Goal: Task Accomplishment & Management: Complete application form

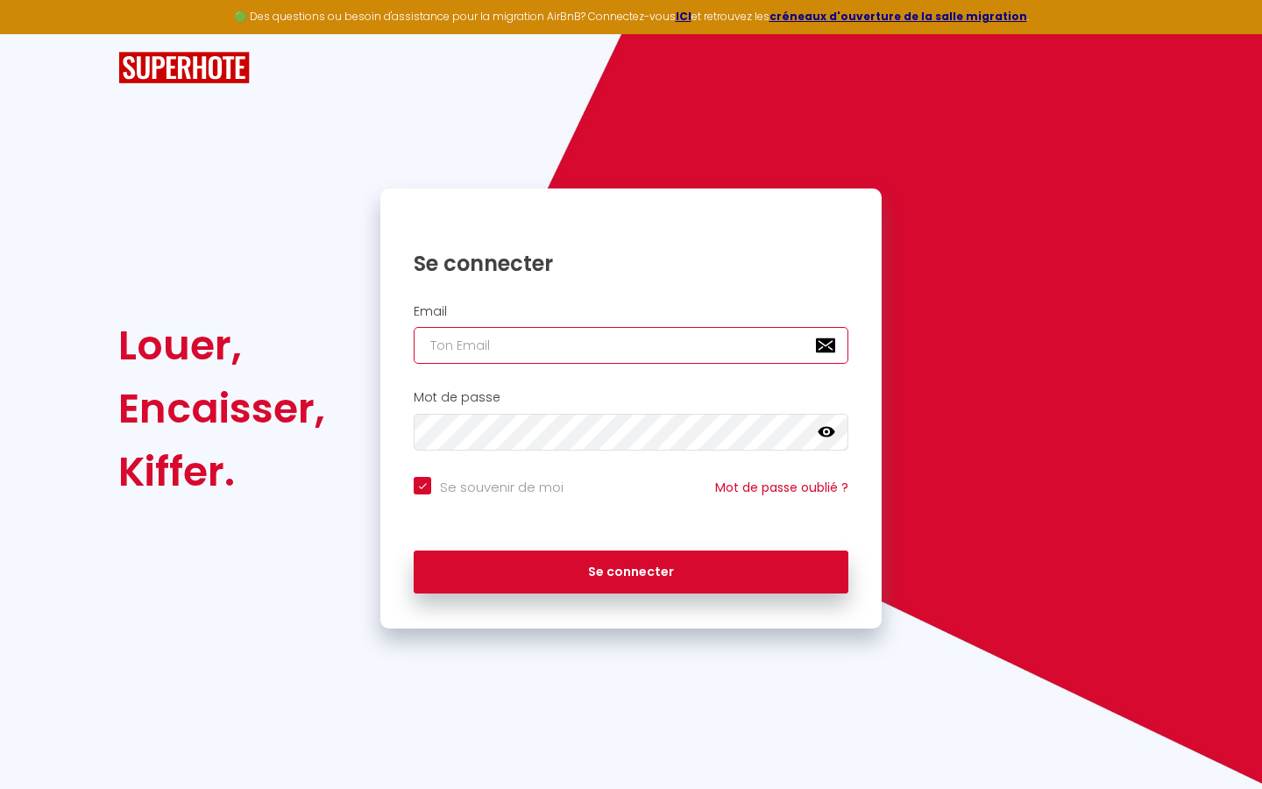
type input "s"
checkbox input "true"
type input "su"
checkbox input "true"
type input "sup"
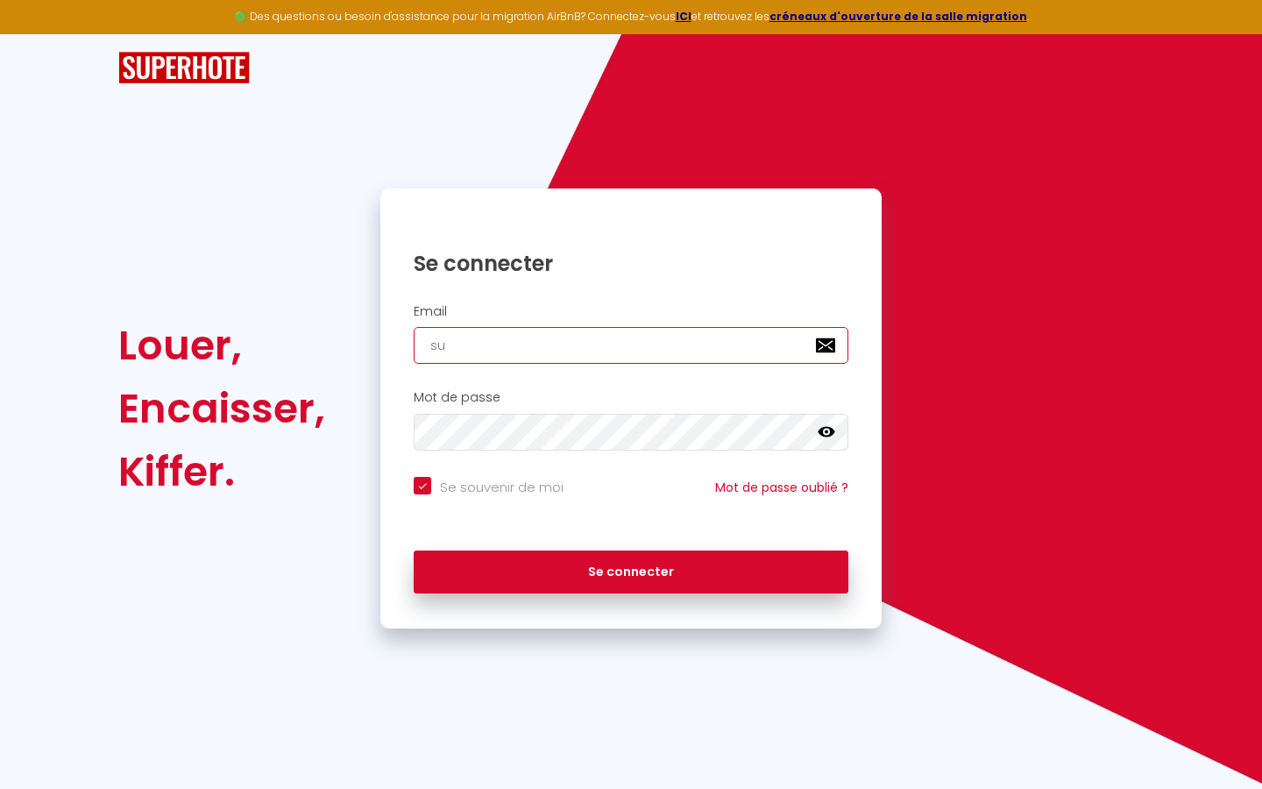
checkbox input "true"
type input "supe"
checkbox input "true"
type input "super"
checkbox input "true"
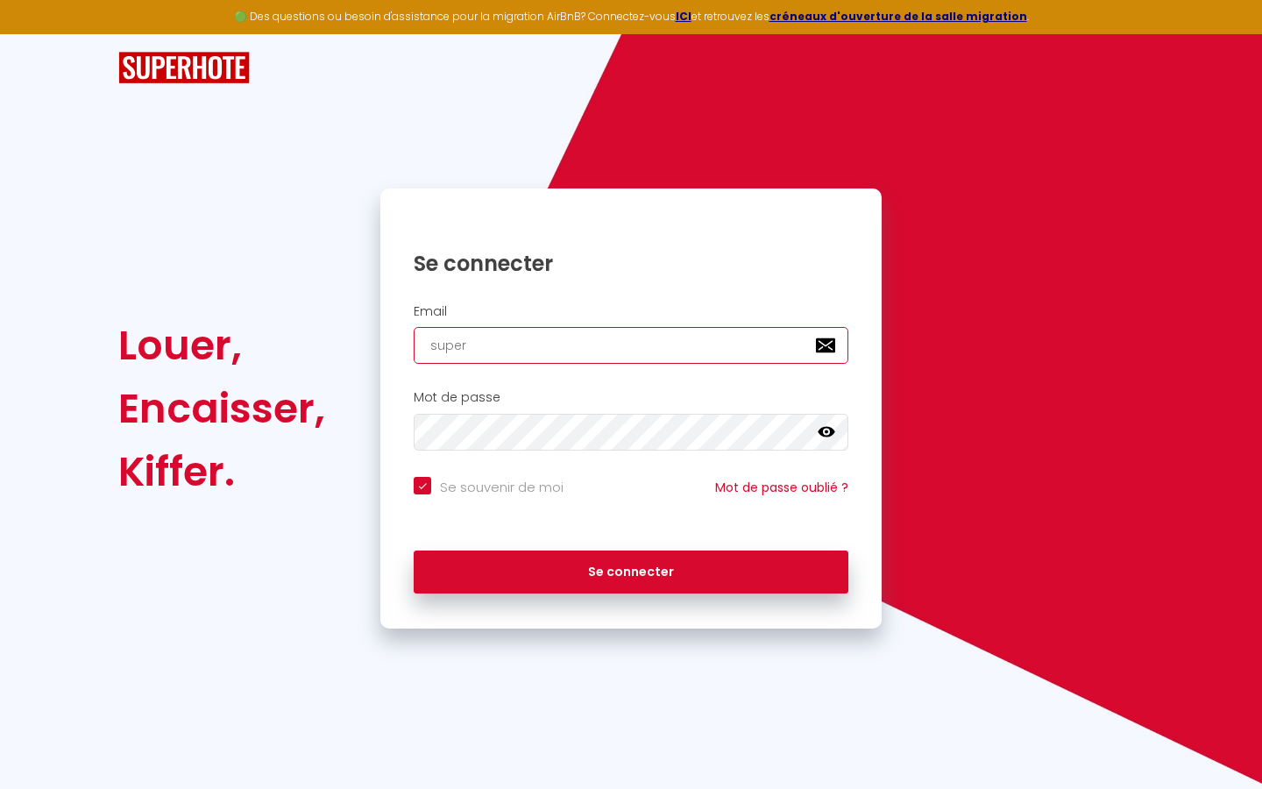
type input "superb"
checkbox input "true"
type input "superbo"
checkbox input "true"
type input "superbor"
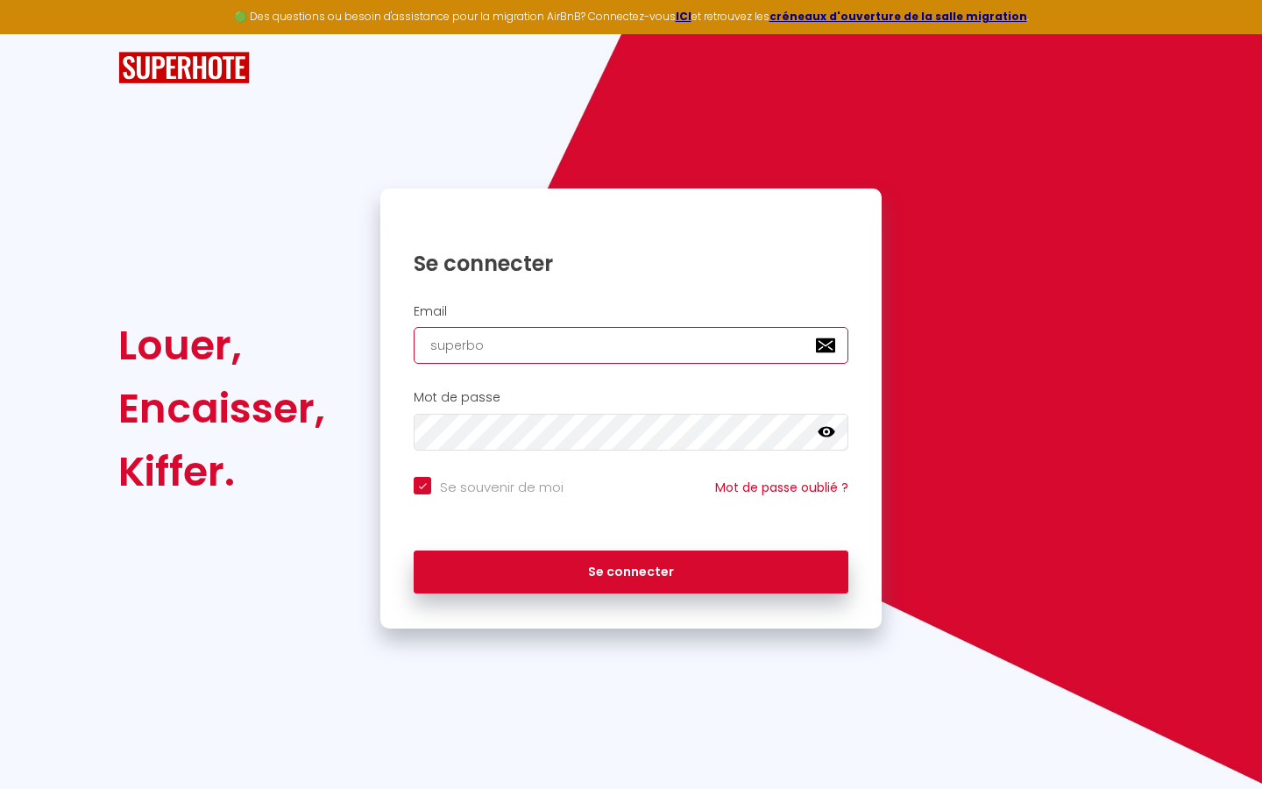
checkbox input "true"
type input "superbord"
checkbox input "true"
type input "superborde"
checkbox input "true"
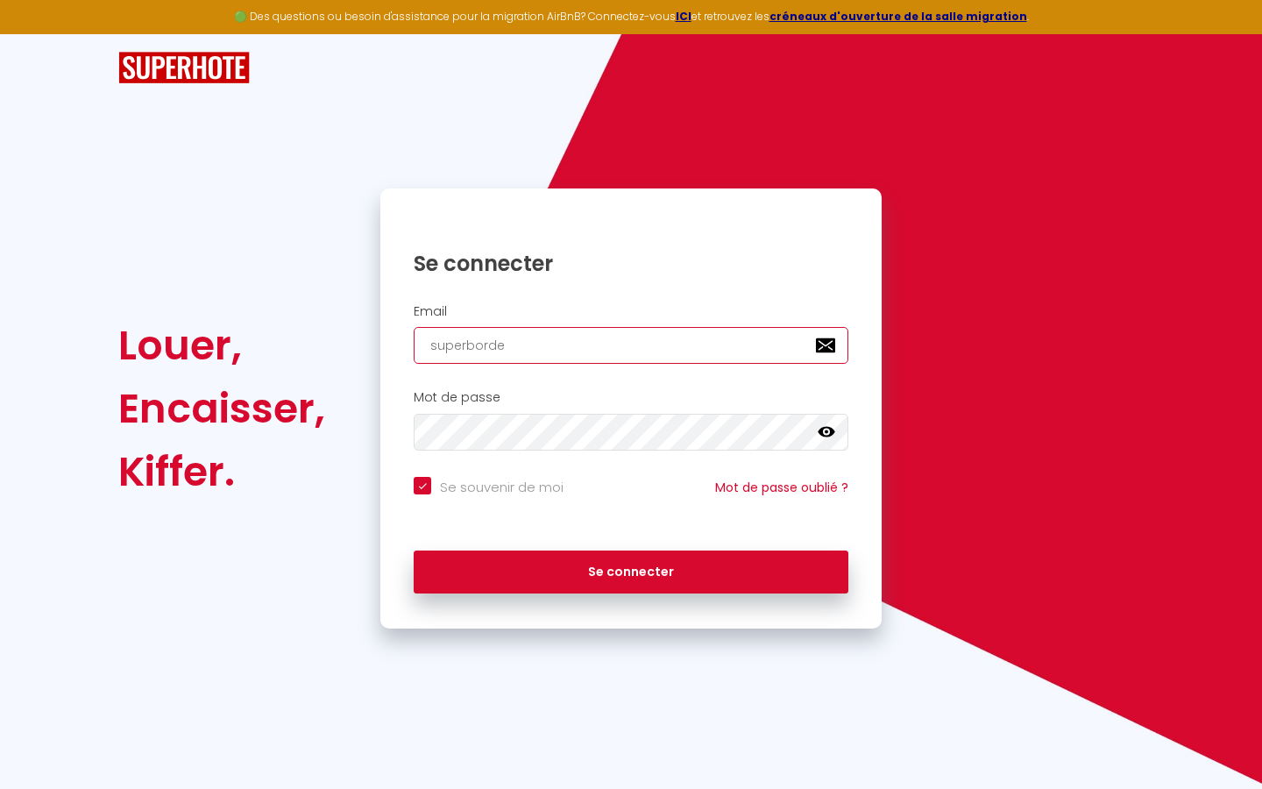
type input "superbordea"
checkbox input "true"
type input "superbordeau"
checkbox input "true"
type input "superbordeaux"
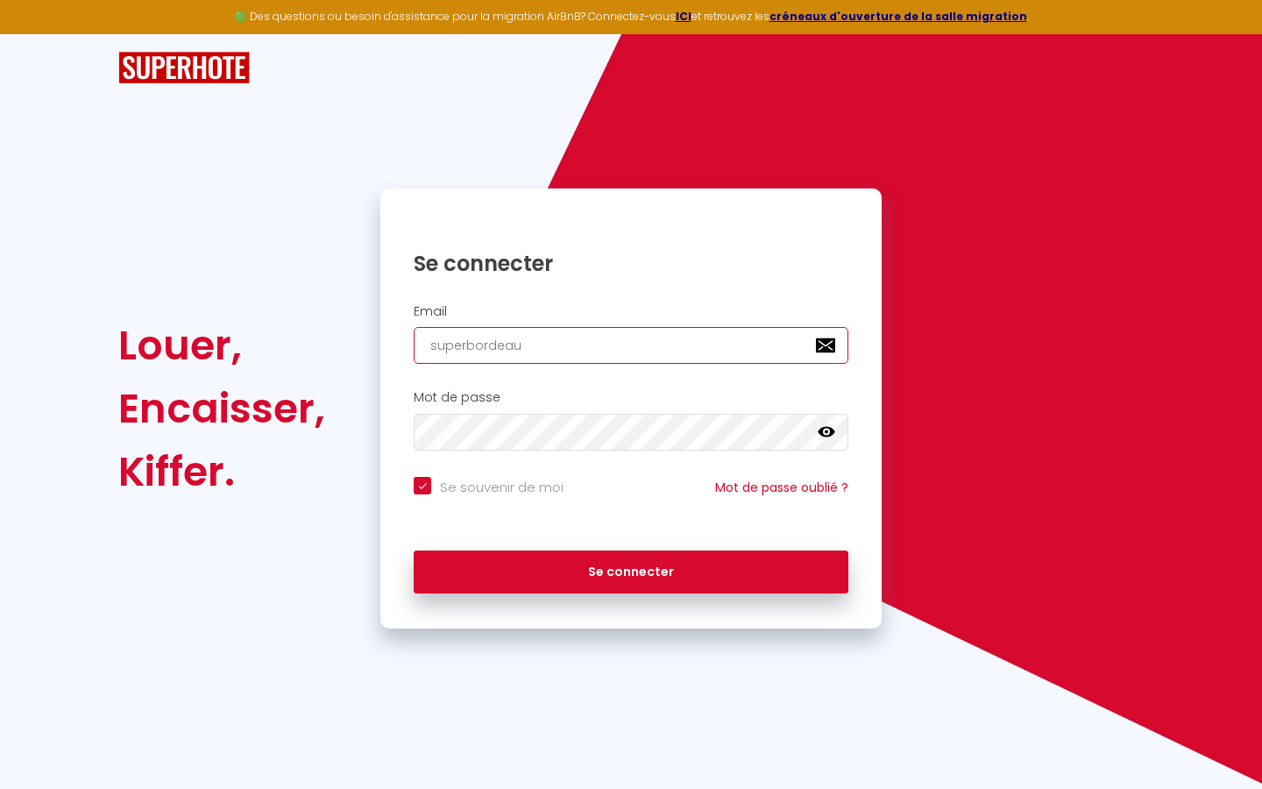
checkbox input "true"
type input "superbordeaux@"
checkbox input "true"
type input "superbordeaux@g"
checkbox input "true"
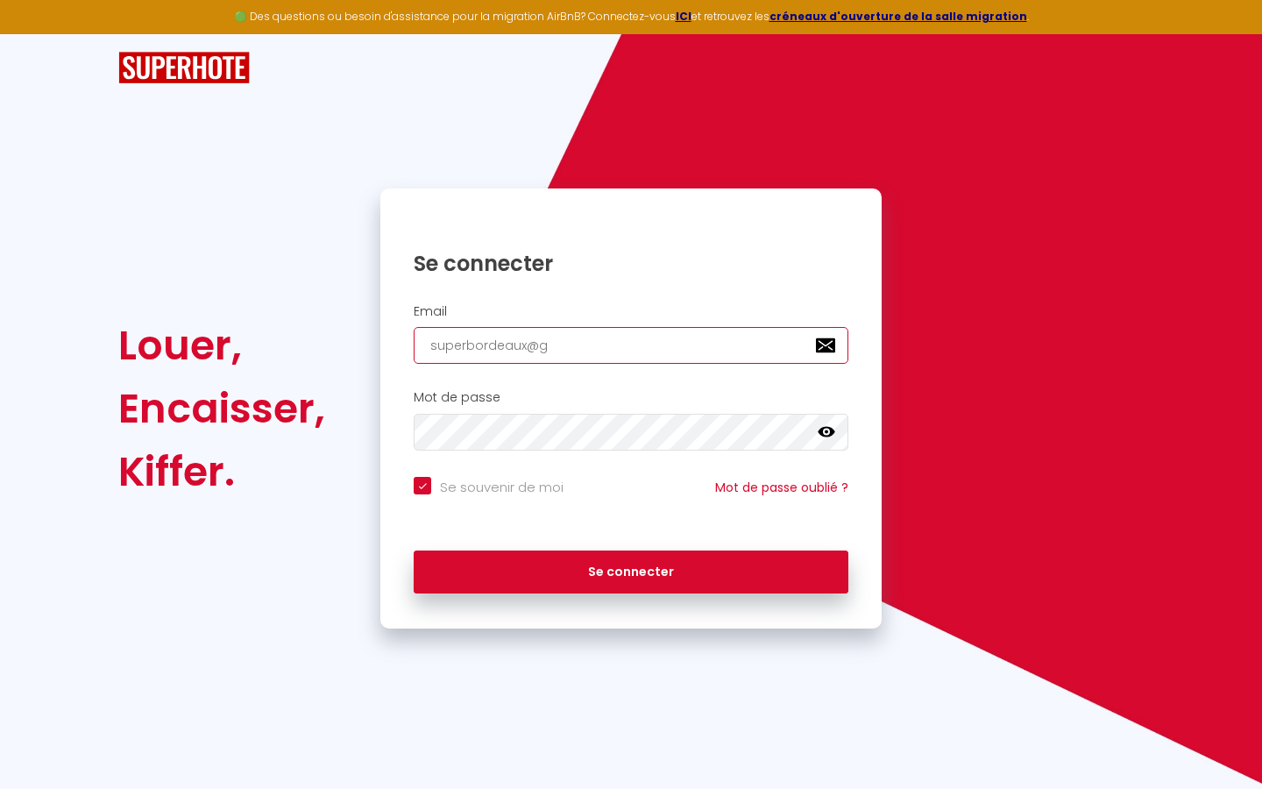
type input "superbordeaux@gm"
checkbox input "true"
type input "superbordeaux@gma"
checkbox input "true"
type input "superbordeaux@gmai"
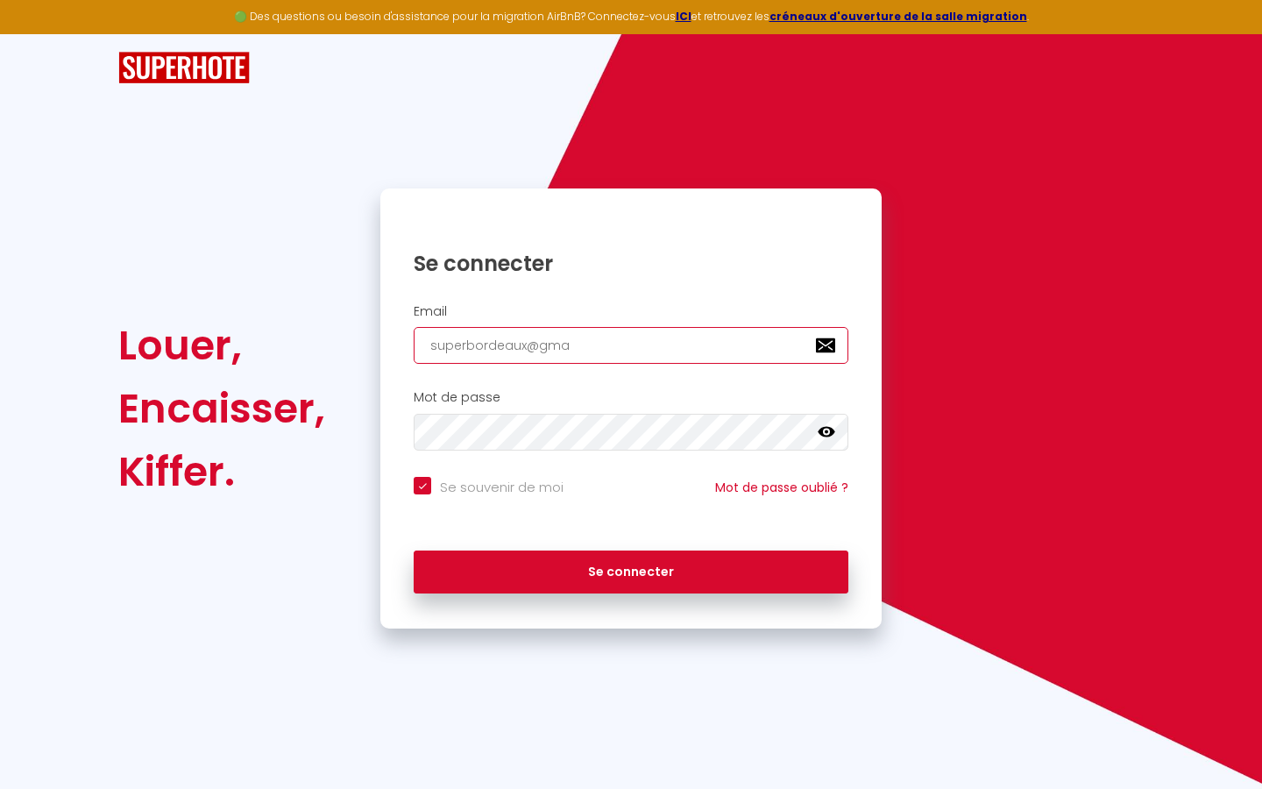
checkbox input "true"
type input "[EMAIL_ADDRESS]"
checkbox input "true"
type input "[EMAIL_ADDRESS]."
checkbox input "true"
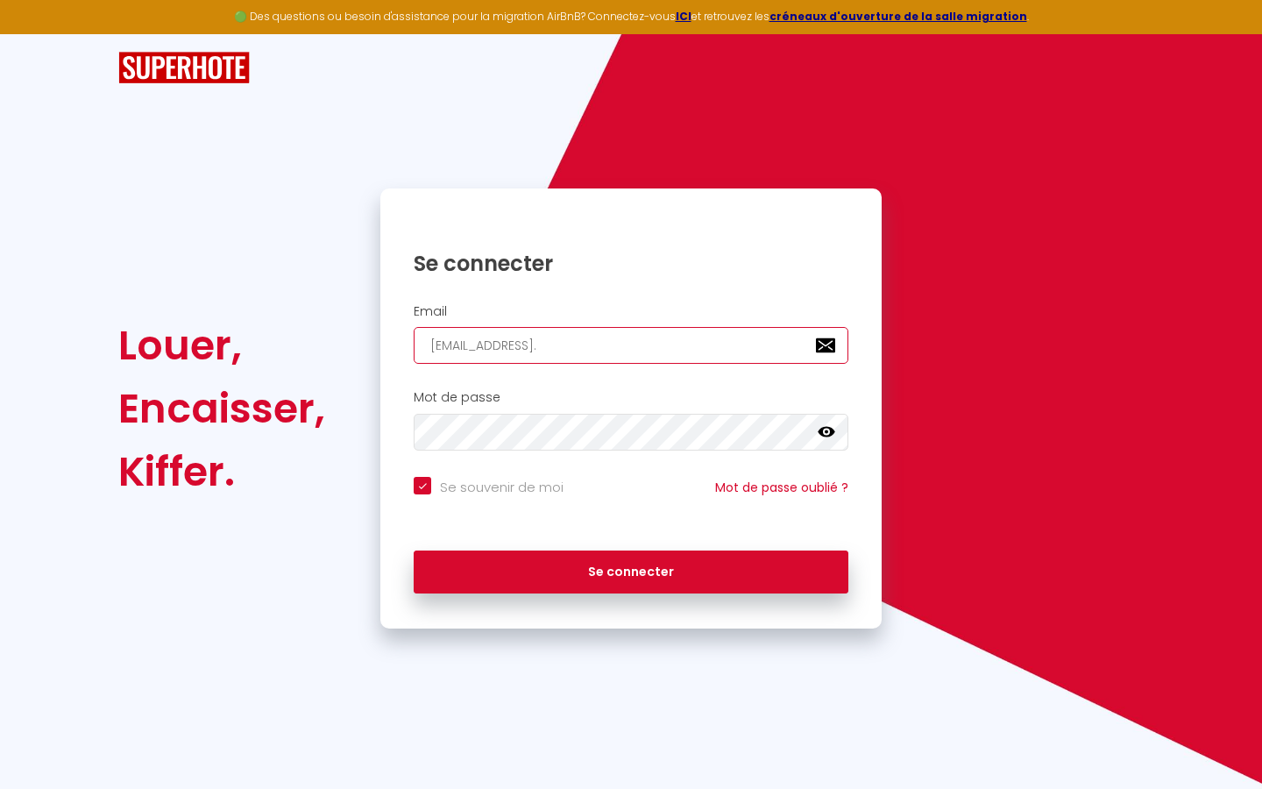
type input "superbordeaux@gmail.c"
checkbox input "true"
type input "[EMAIL_ADDRESS][DOMAIN_NAME]"
checkbox input "true"
type input "[EMAIL_ADDRESS][DOMAIN_NAME]"
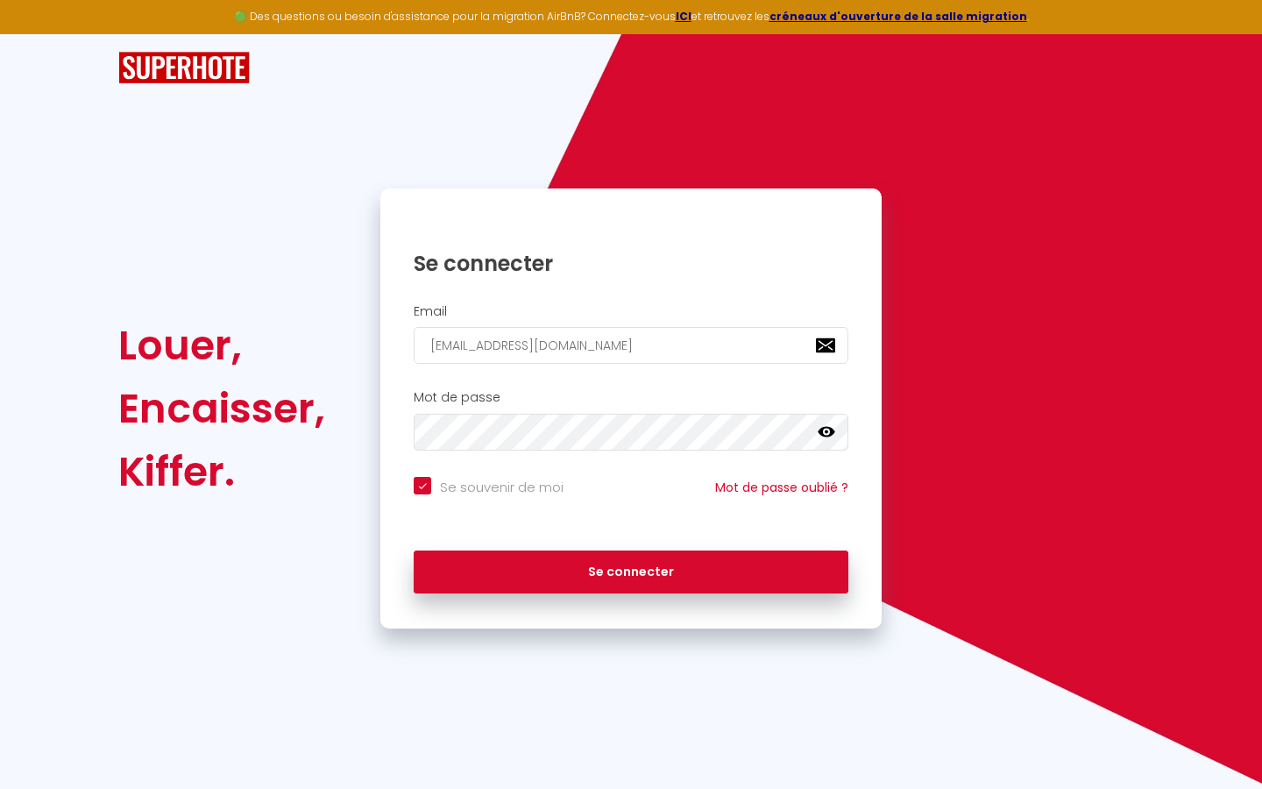
checkbox input "true"
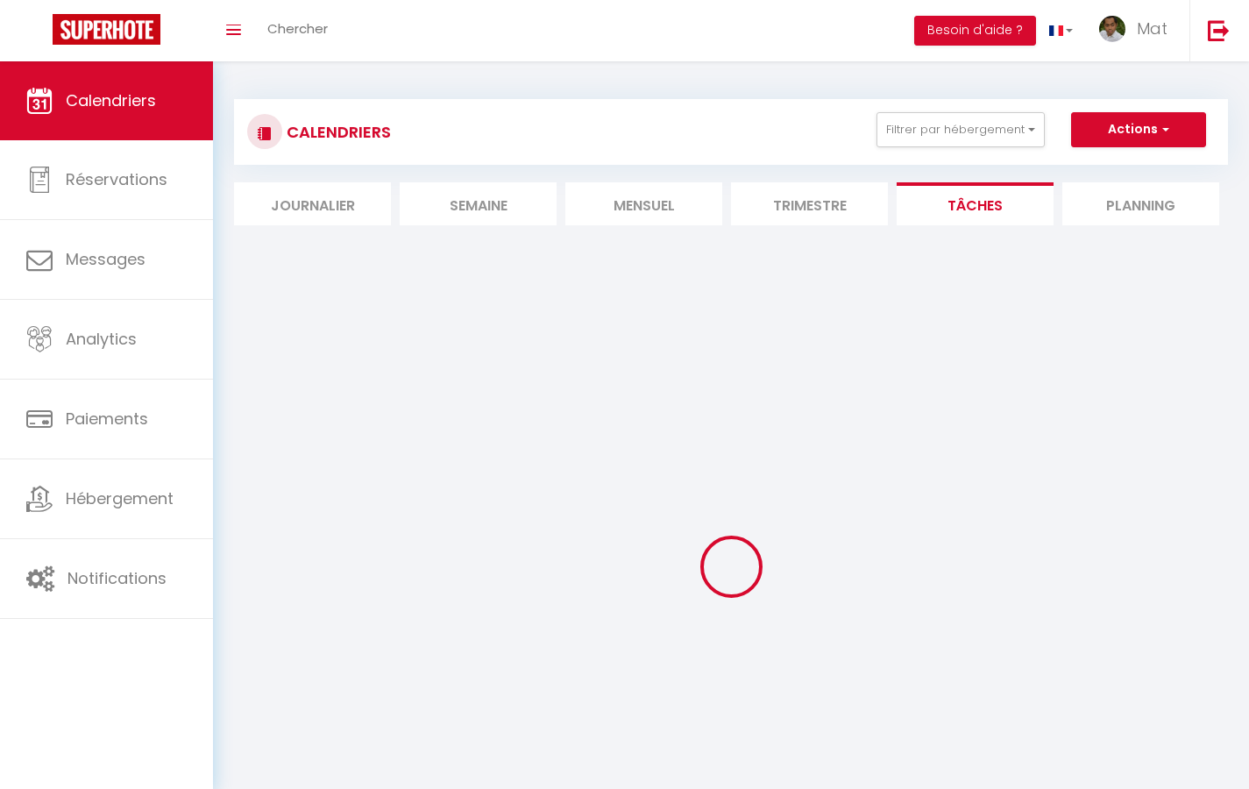
select select
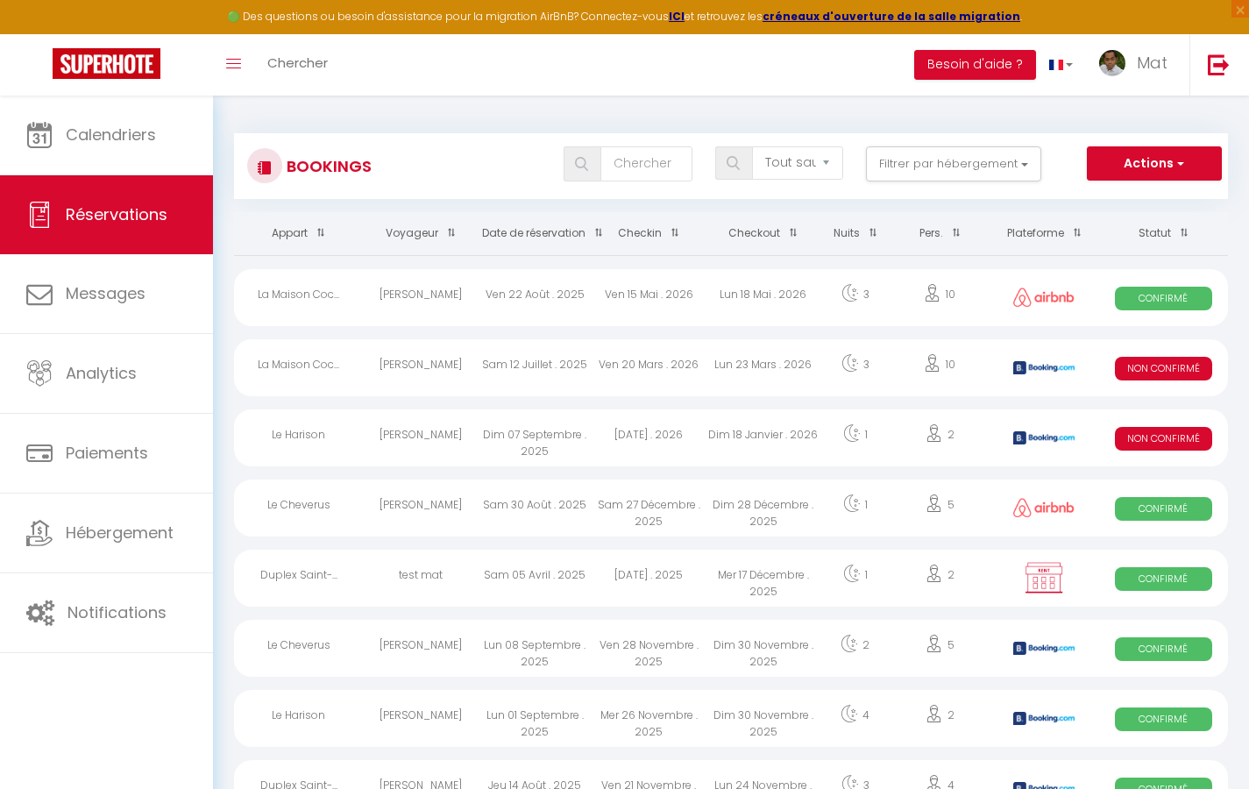
select select "message"
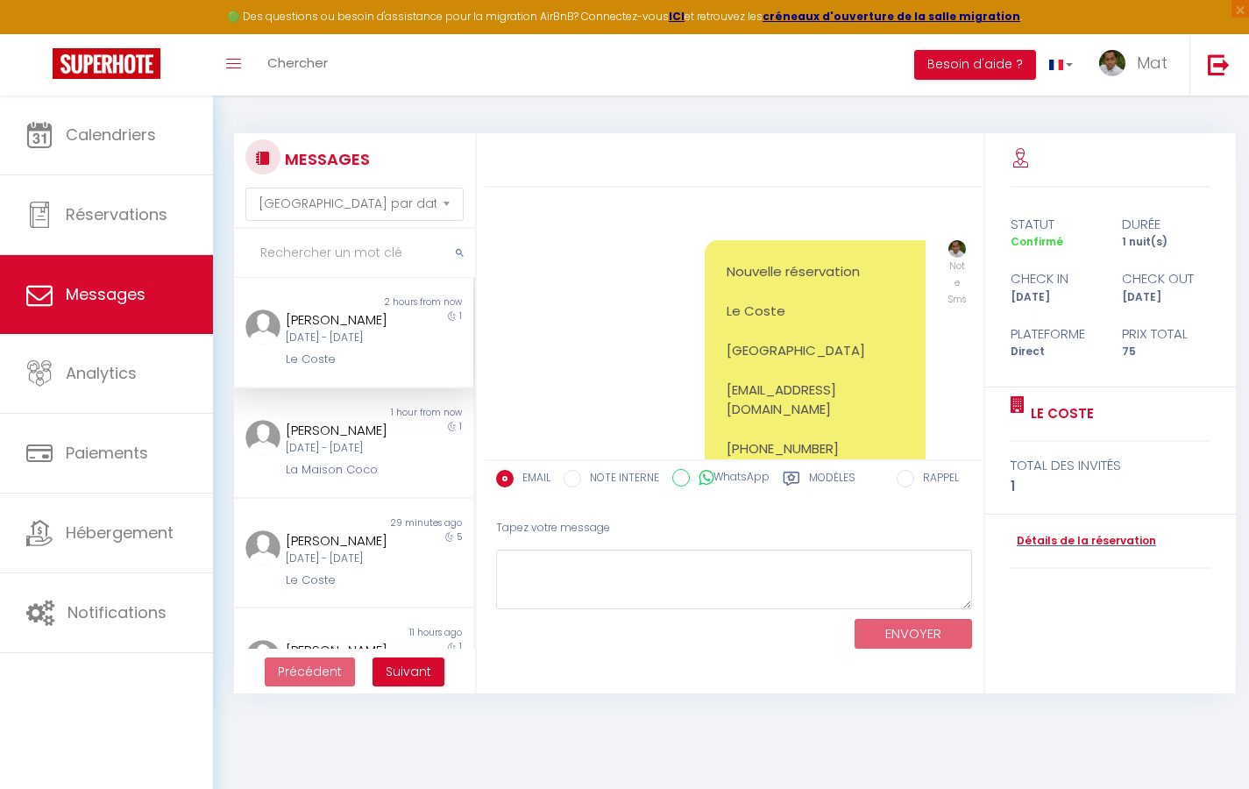
scroll to position [12438, 0]
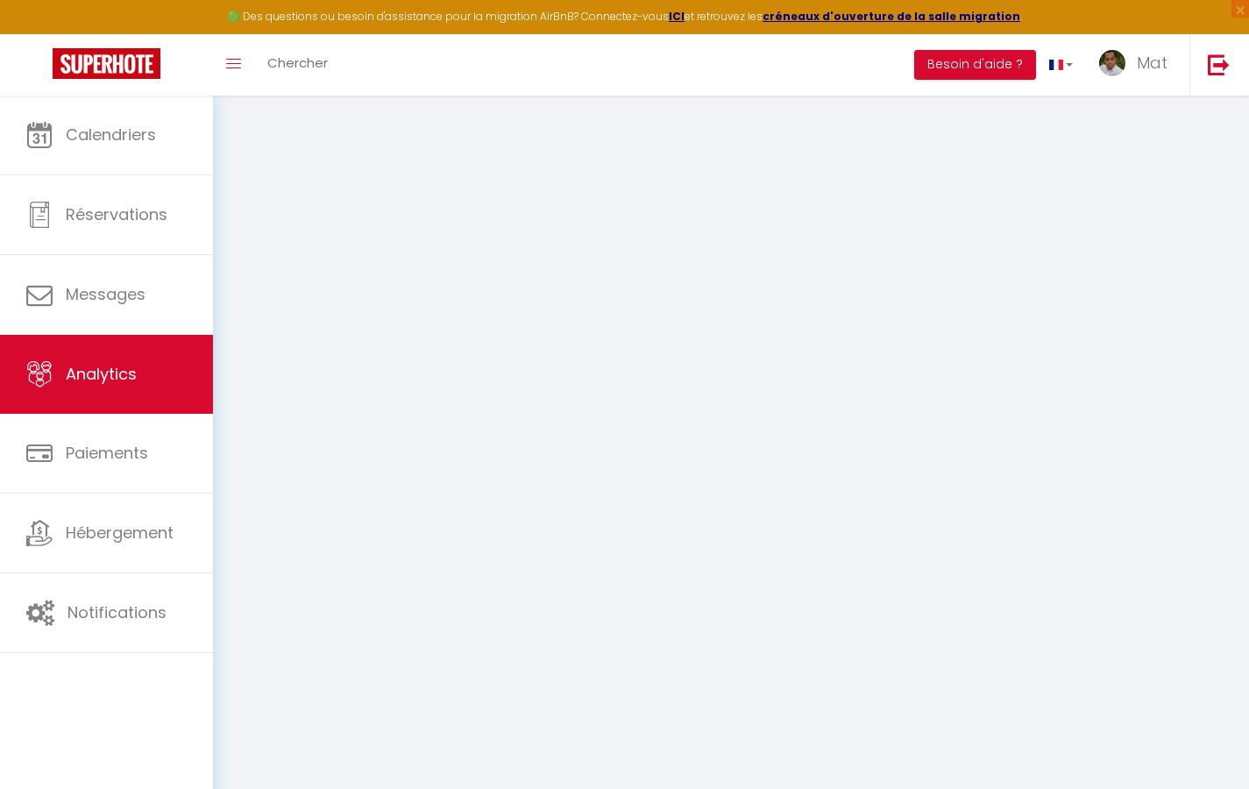
select select "2025"
select select "9"
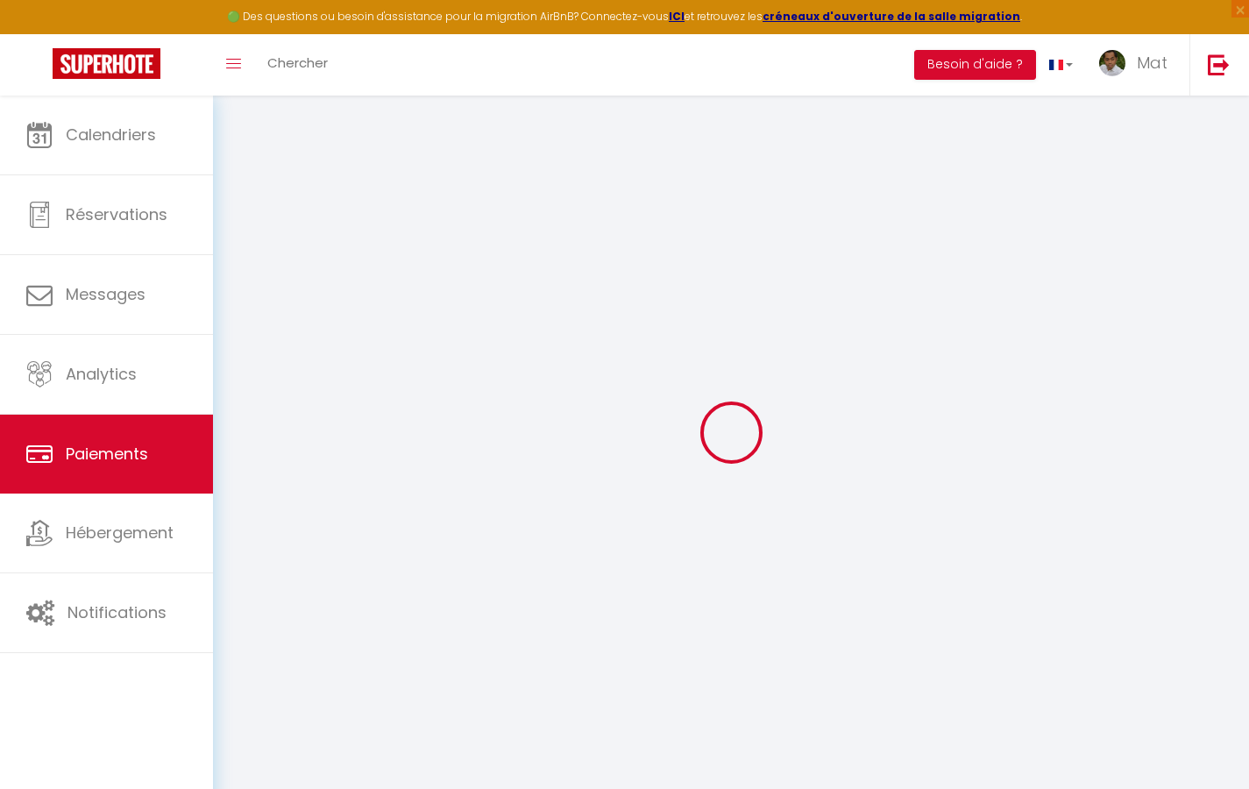
select select "2"
select select "0"
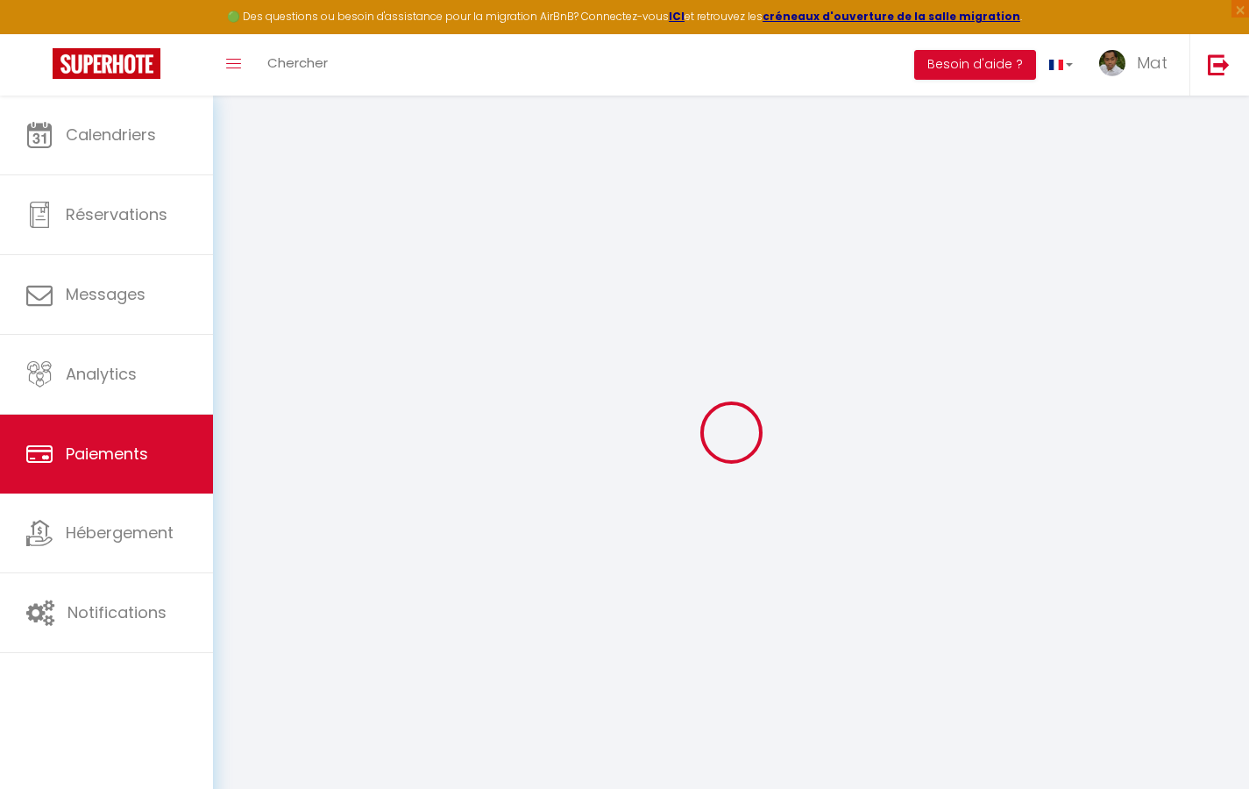
select select "0"
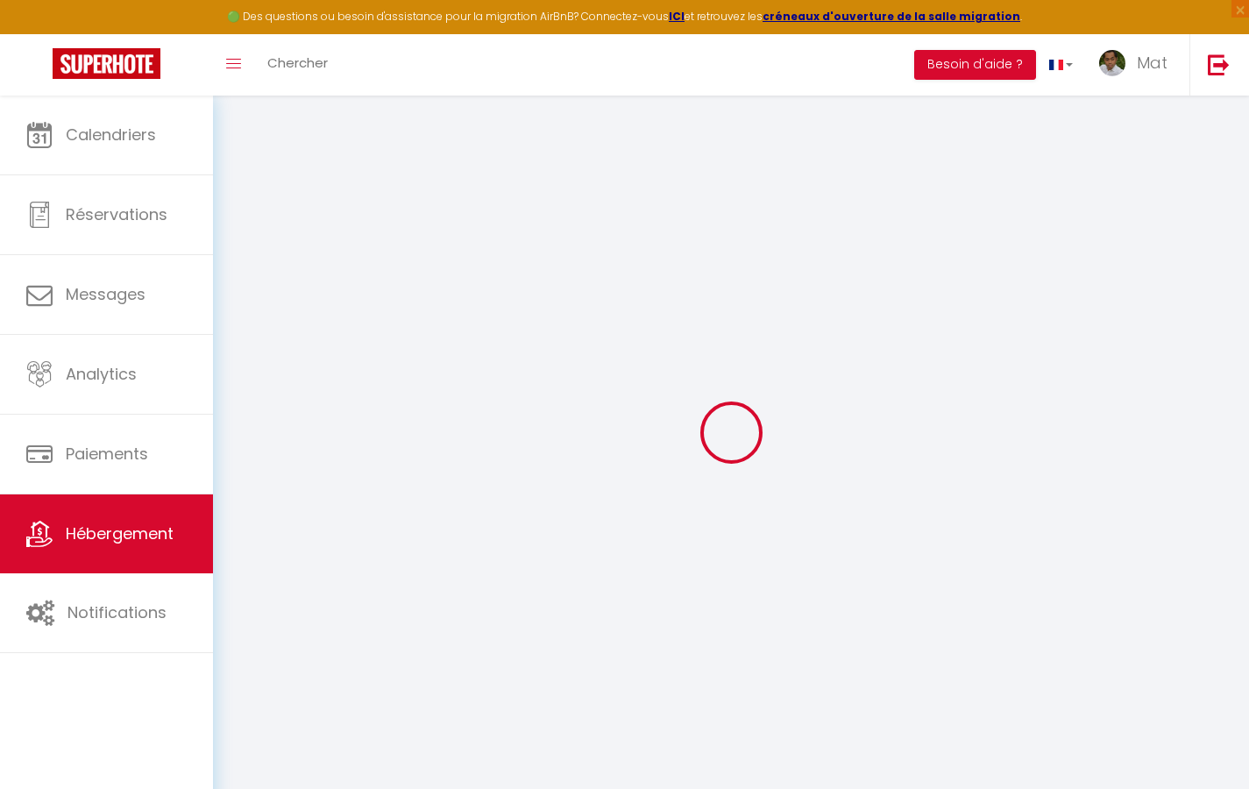
type input "Duplex La Fusterie"
type input "IMMO"
type input "MRA"
type input "[STREET_ADDRESS]"
type input "33800"
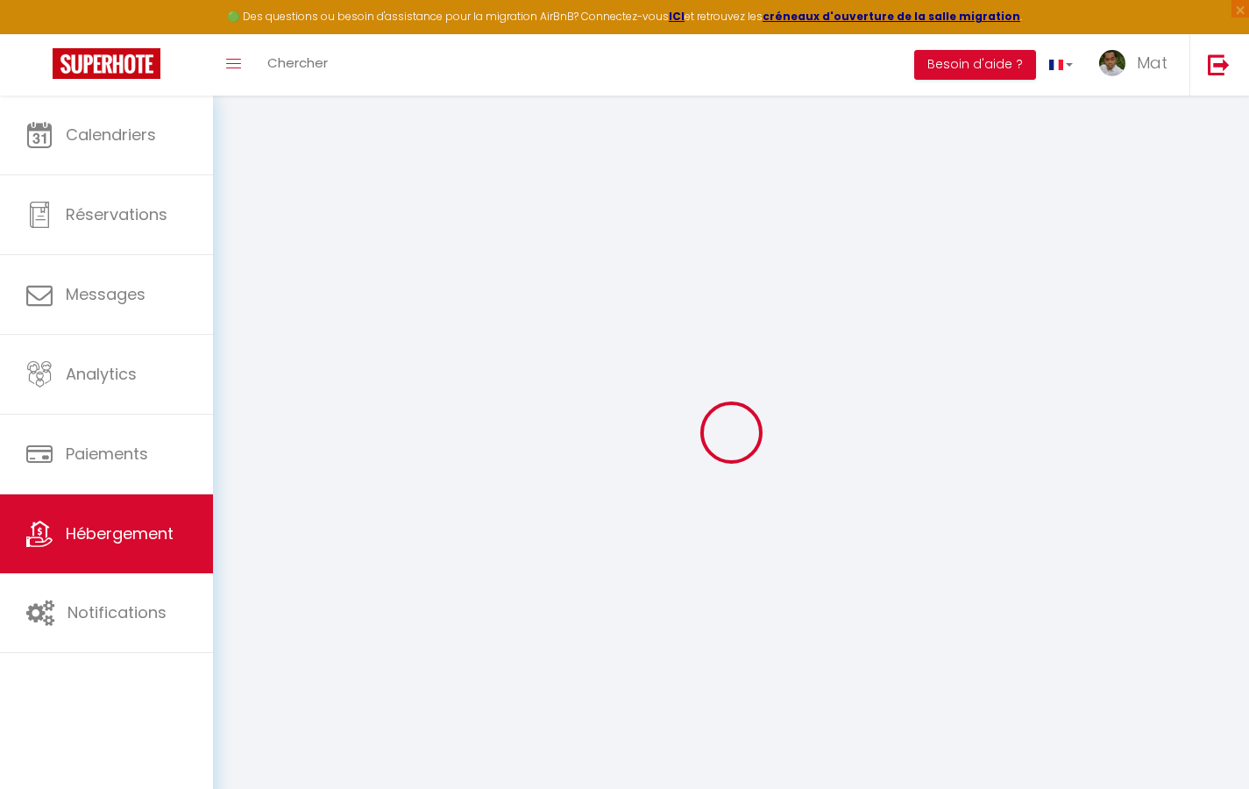
type input "[GEOGRAPHIC_DATA]"
select select "6"
type input "35"
type input "20"
type input "30"
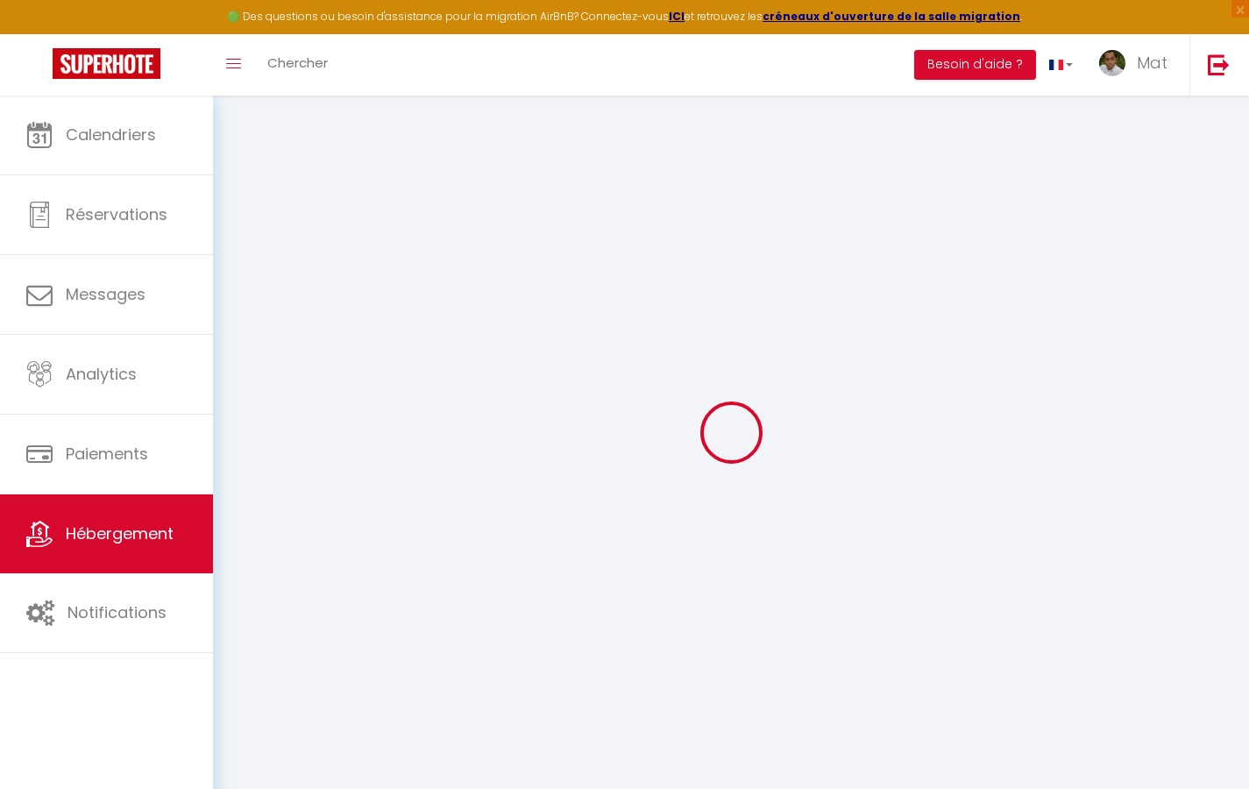
type input "1.65"
type input "200"
select select
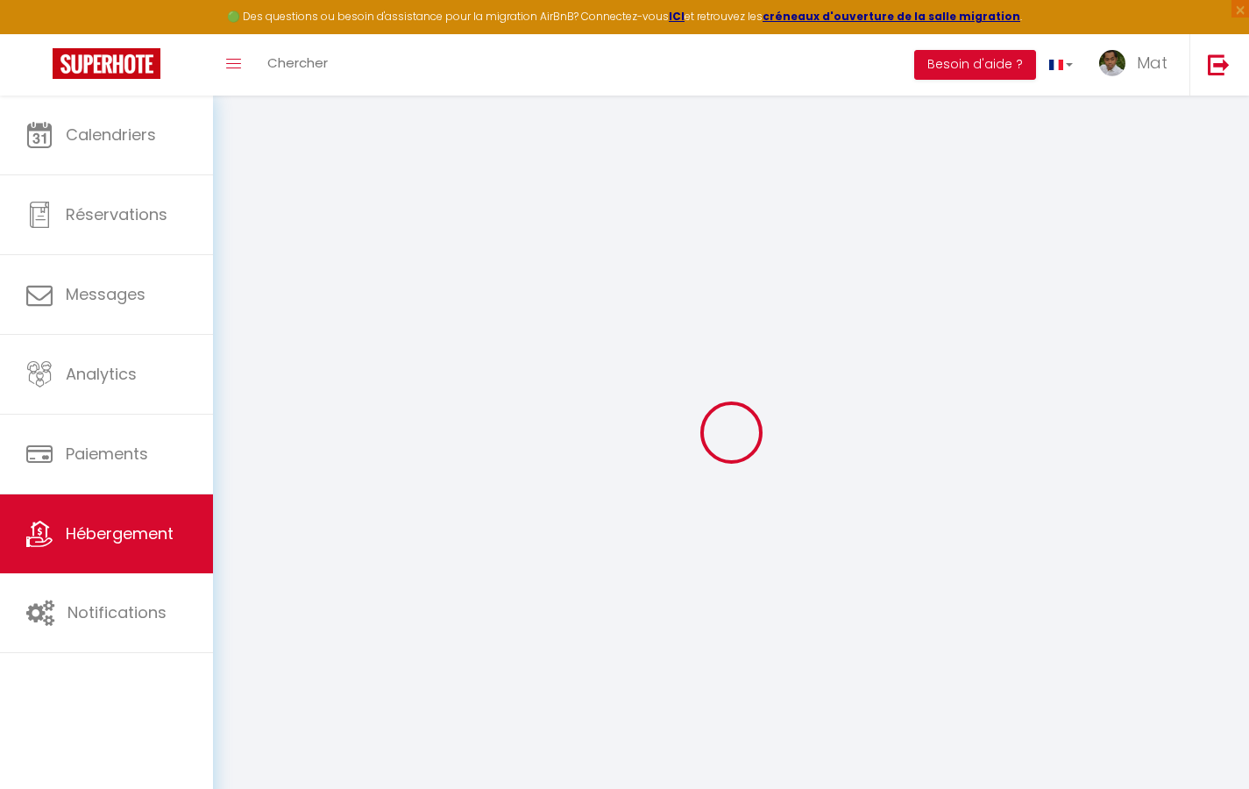
select select
type input "[STREET_ADDRESS]"
type input "33800"
type input "[GEOGRAPHIC_DATA]"
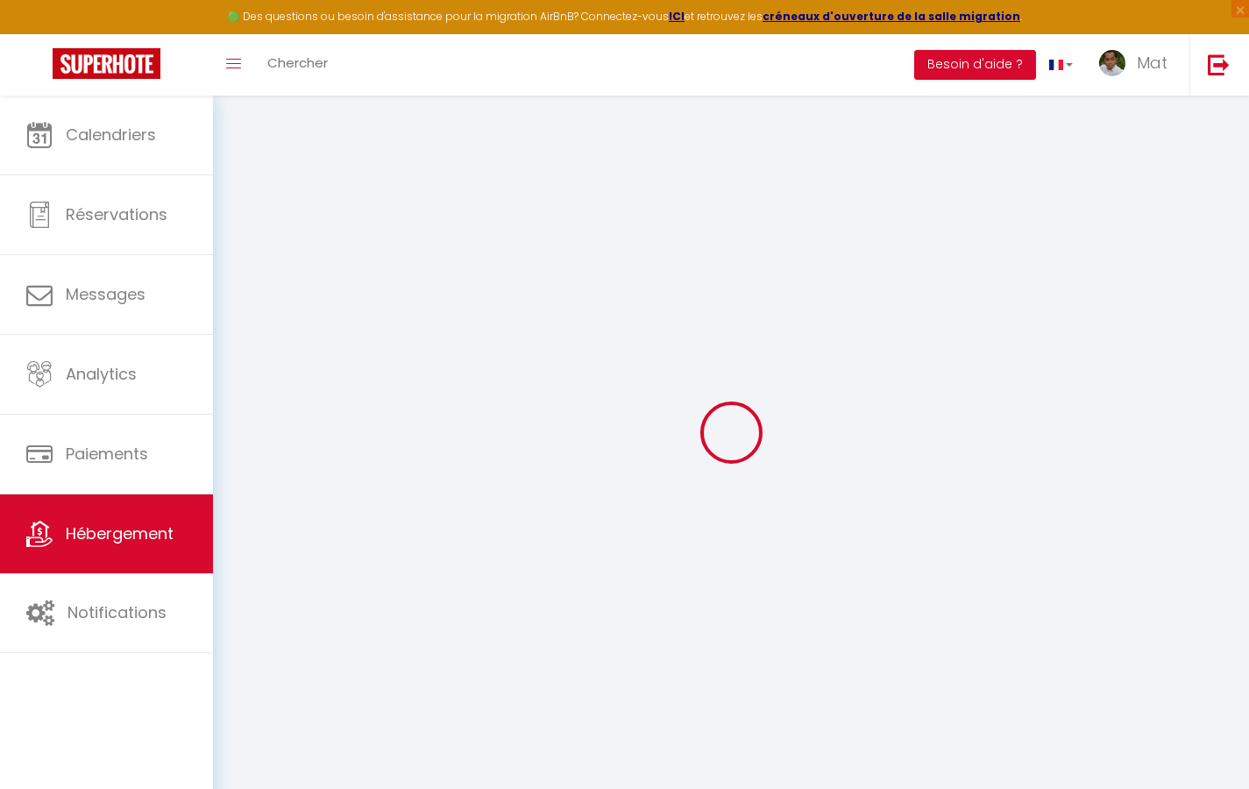
type input "[EMAIL_ADDRESS][DOMAIN_NAME]"
select select "742"
checkbox input "true"
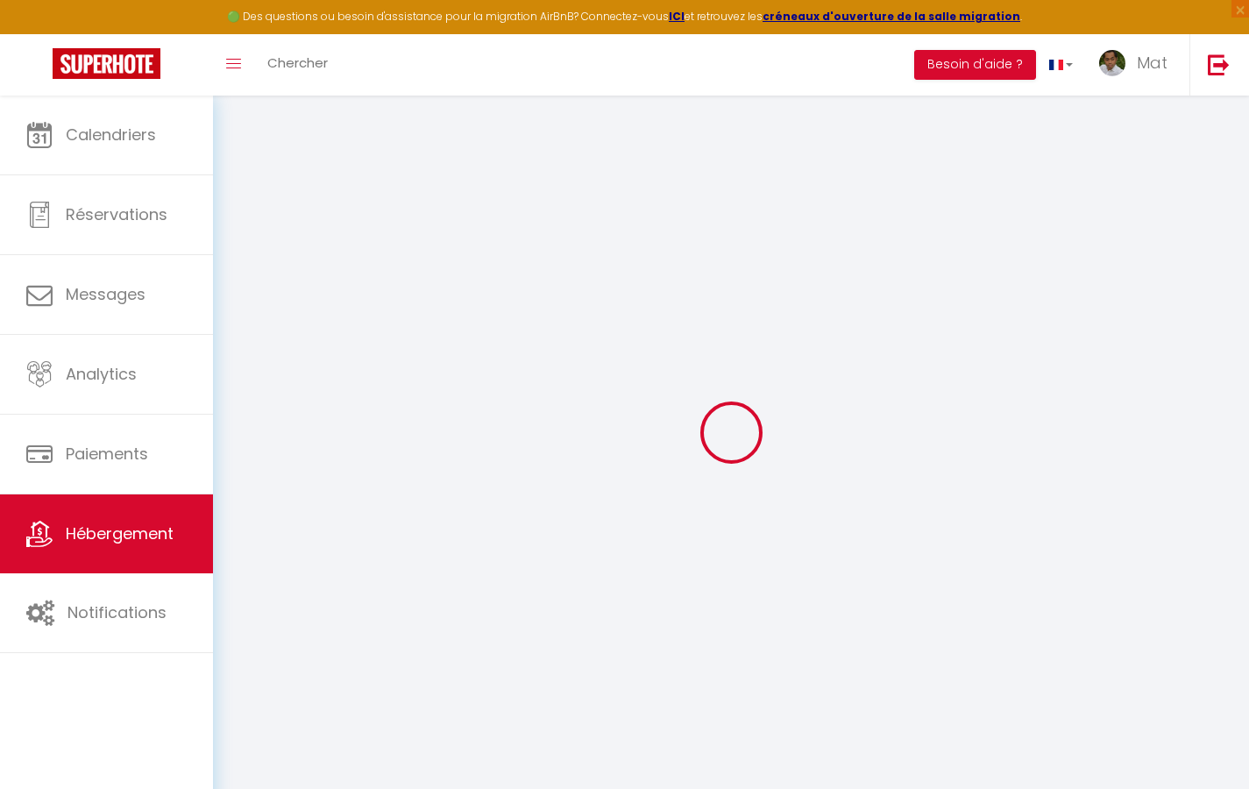
checkbox input "false"
type input "10"
type input "50"
type input "0"
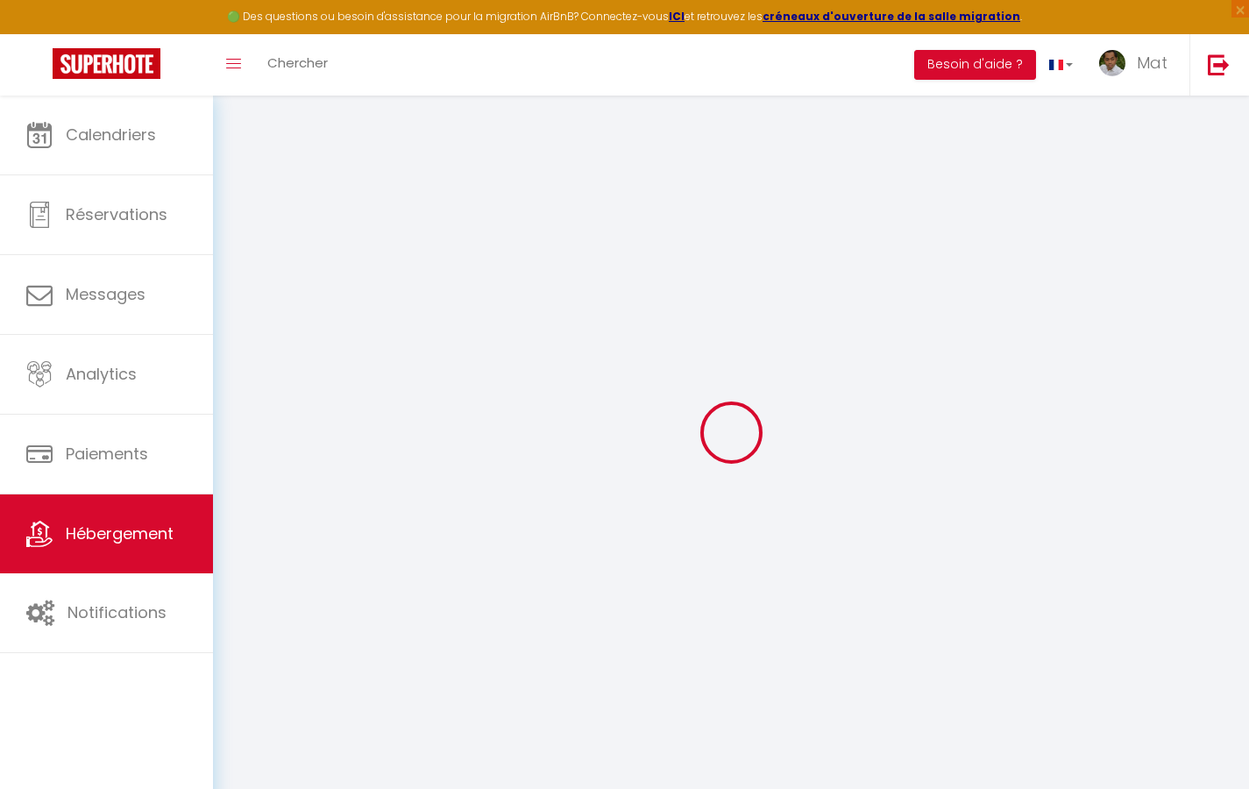
type input "0"
select select
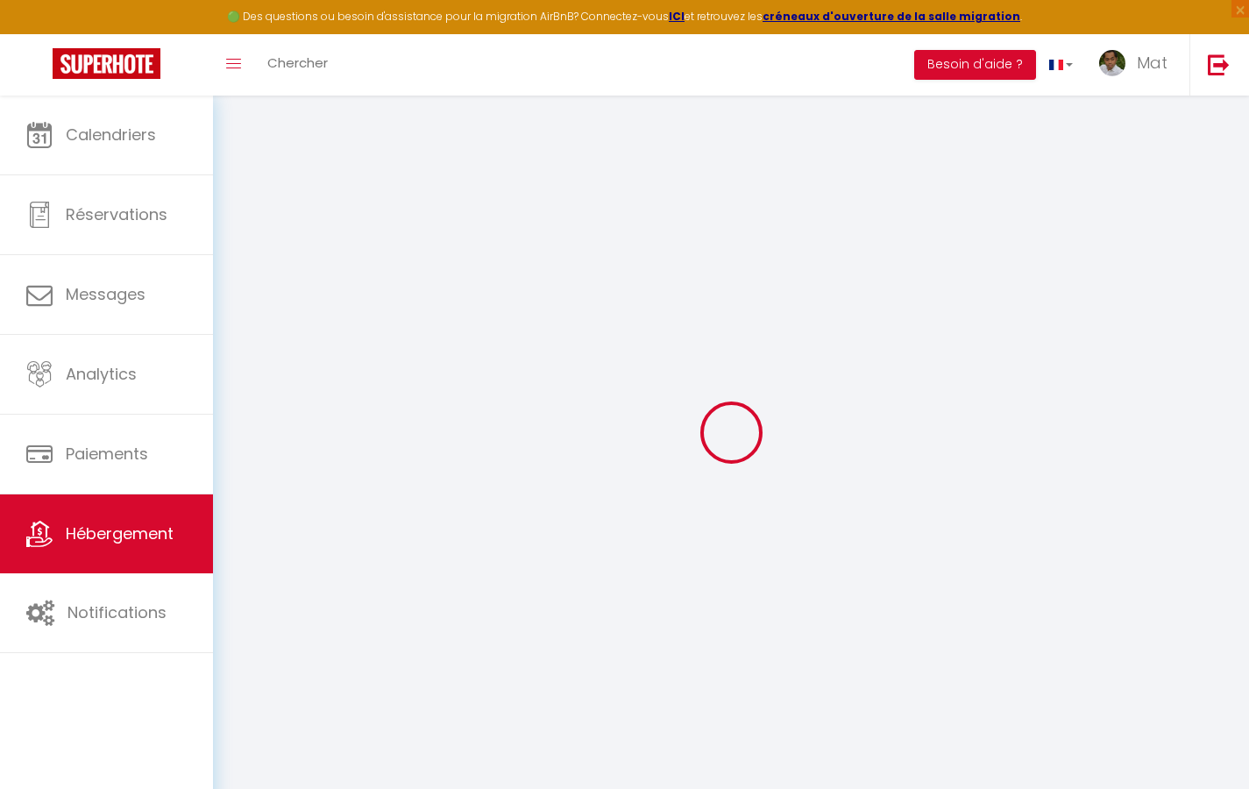
select select
checkbox input "true"
checkbox input "false"
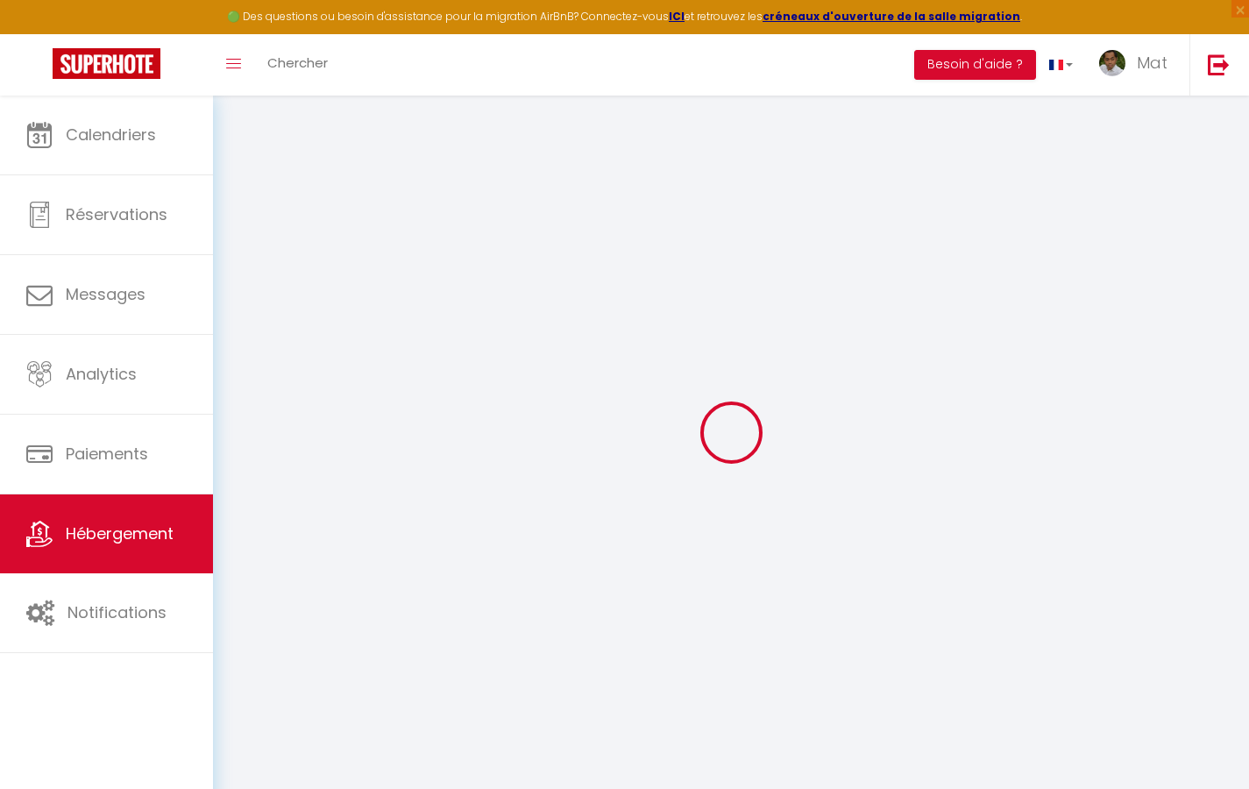
select select
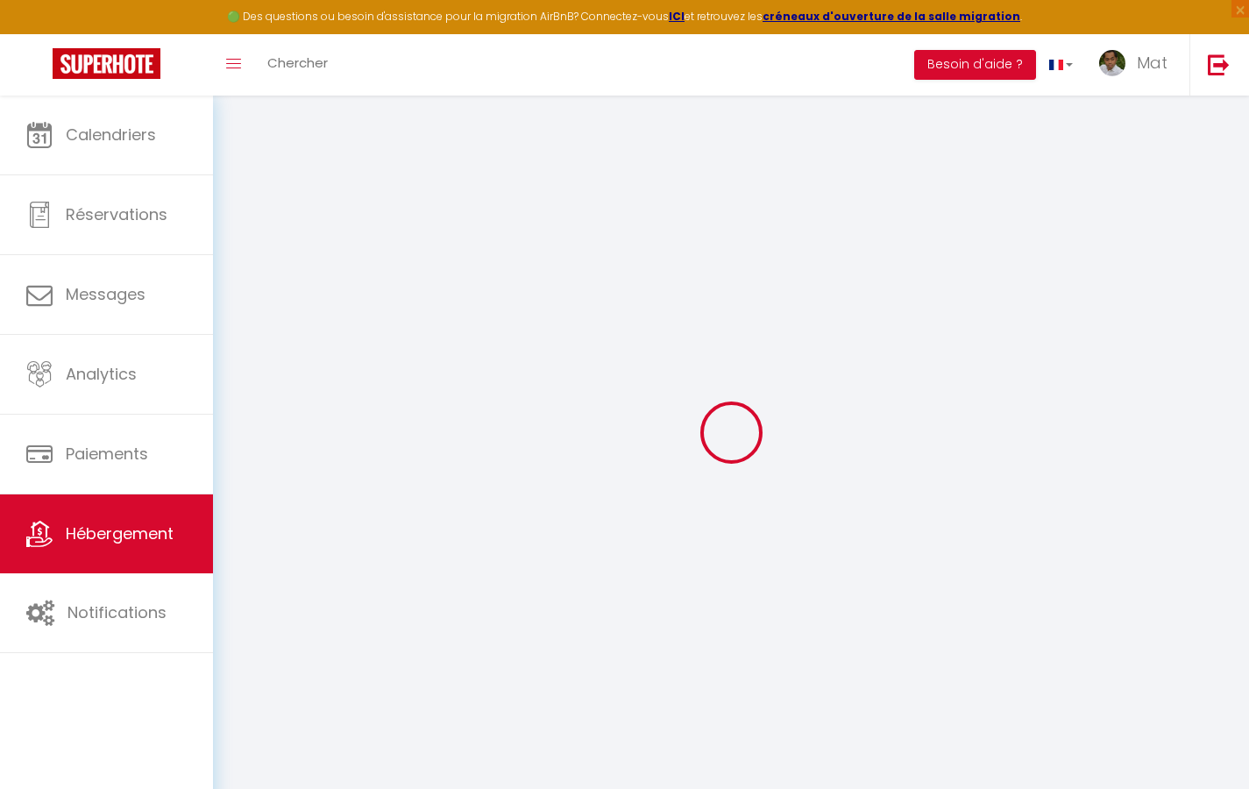
checkbox input "true"
checkbox input "false"
checkbox input "true"
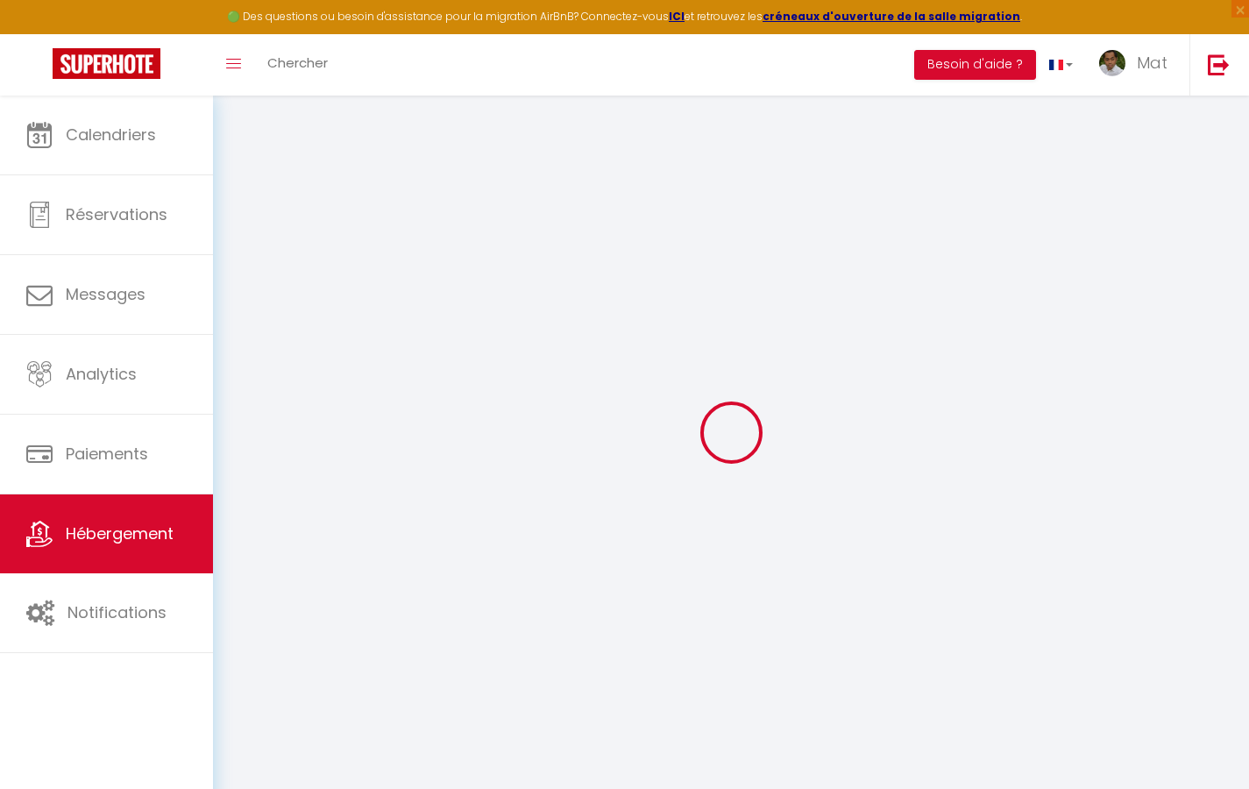
checkbox input "true"
checkbox input "false"
checkbox input "true"
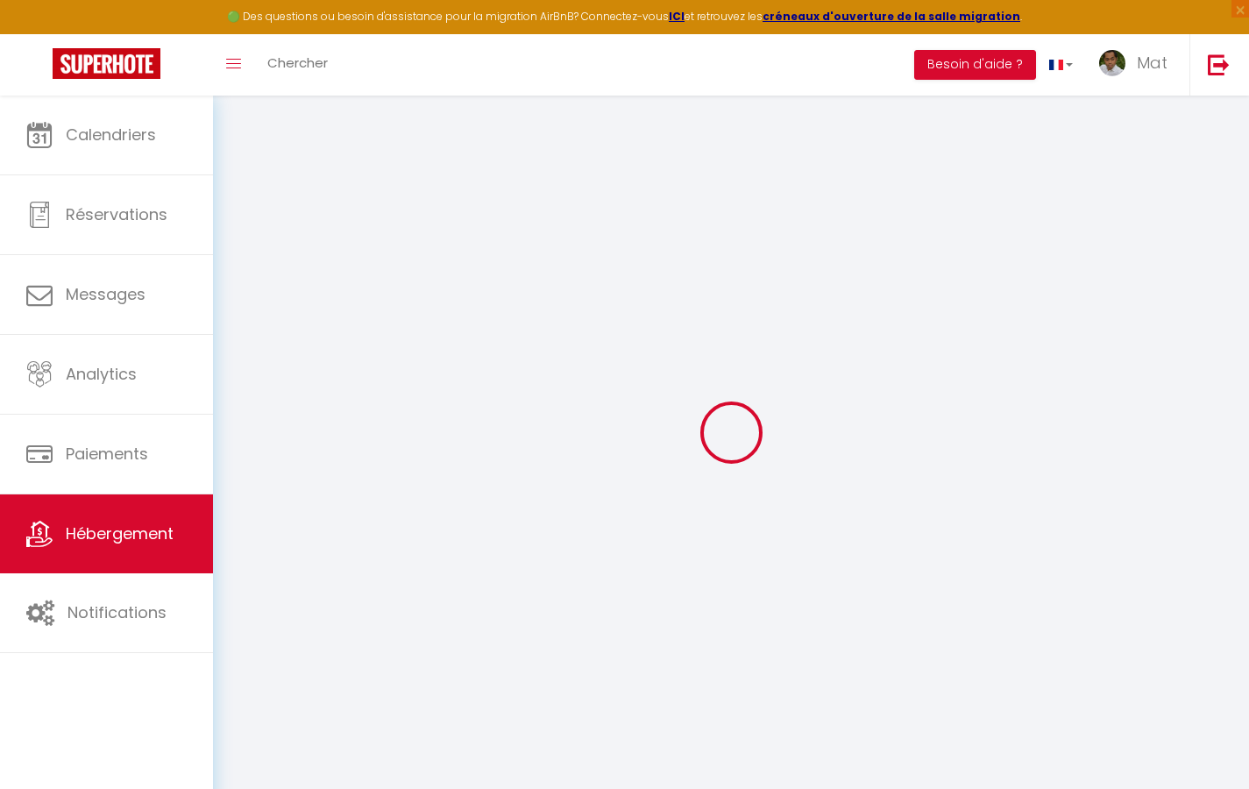
checkbox input "true"
checkbox input "false"
checkbox input "true"
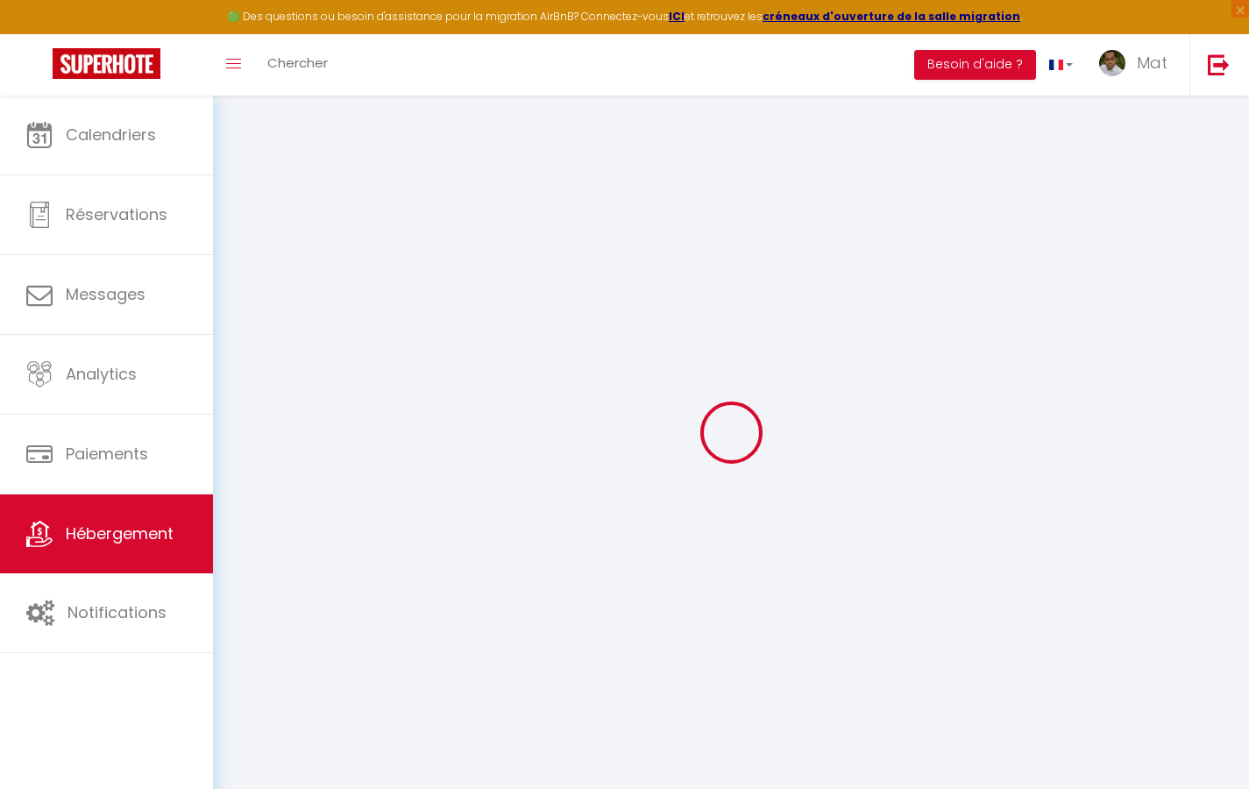
checkbox input "false"
select select "17:00"
select select "23:30"
select select "10:00"
select select "30"
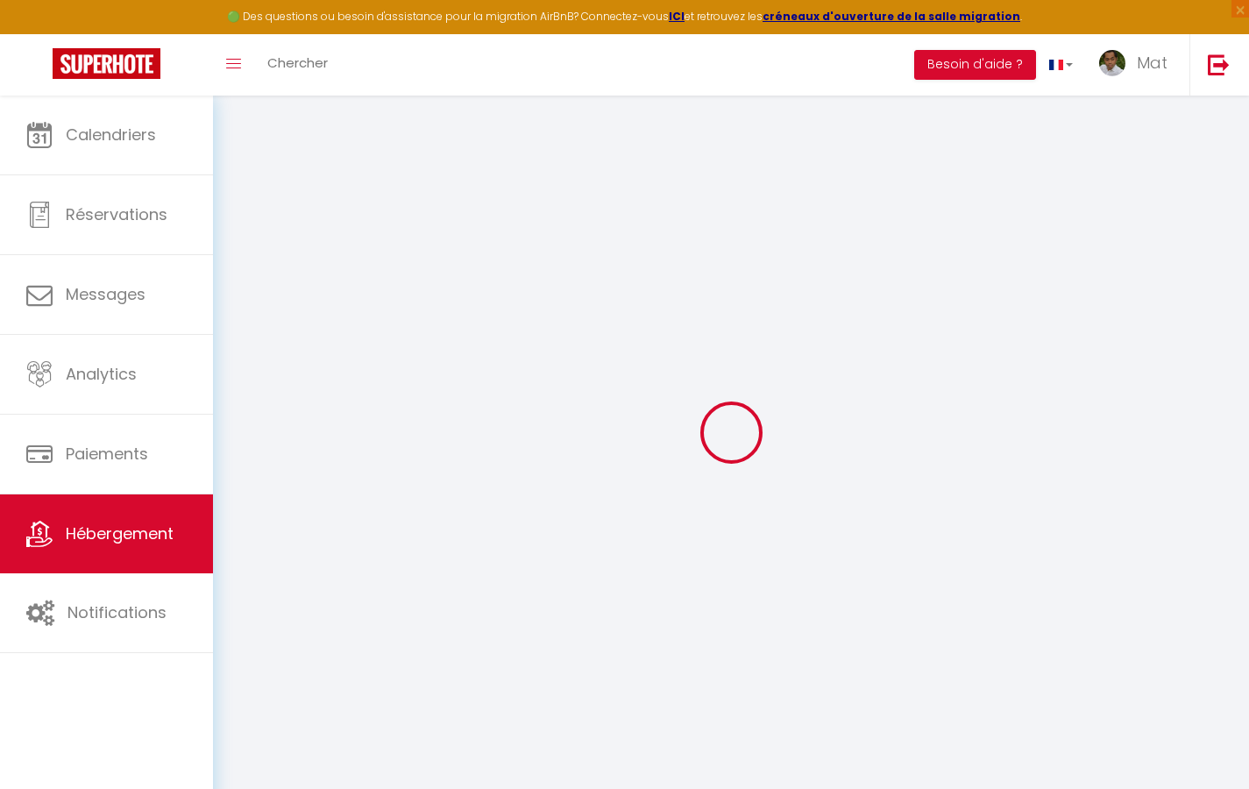
select select "120"
select select "2365"
